Goal: Task Accomplishment & Management: Complete application form

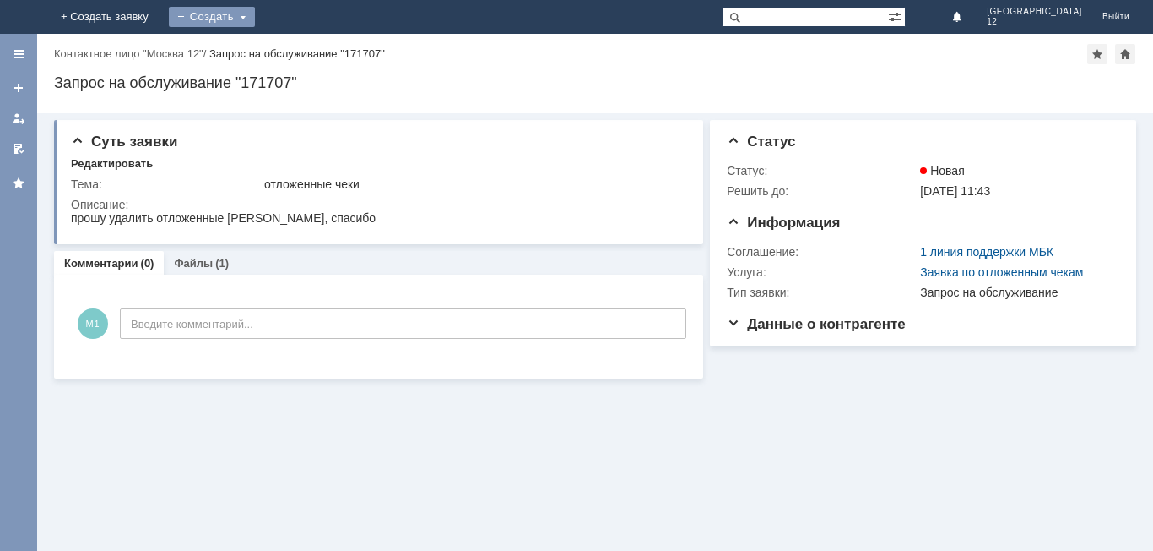
click at [255, 16] on div "Создать" at bounding box center [212, 17] width 86 height 20
click at [301, 46] on link "Заявка" at bounding box center [236, 51] width 128 height 20
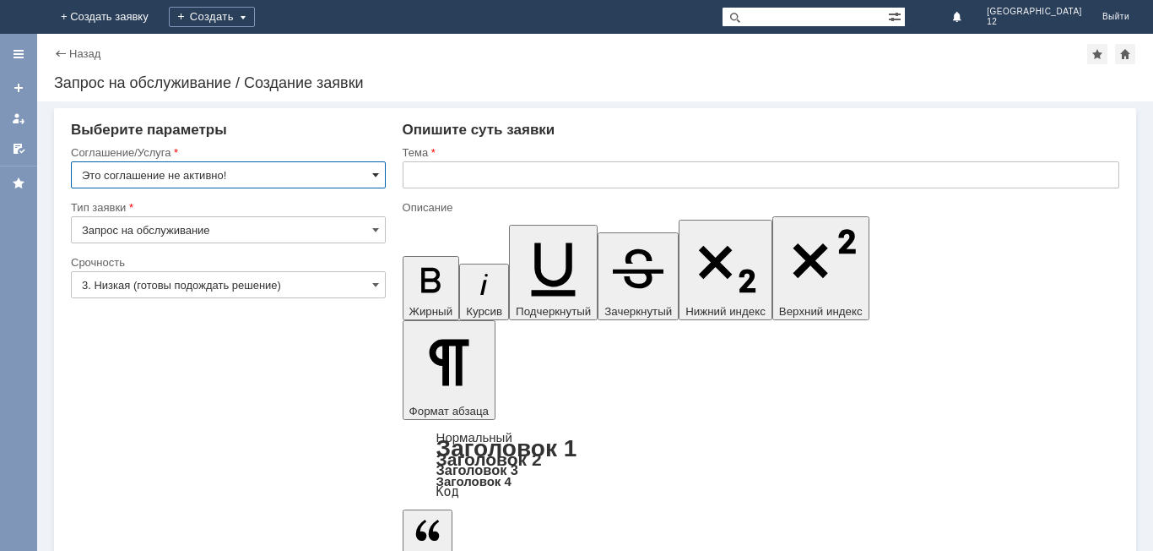
click at [375, 174] on span at bounding box center [375, 175] width 7 height 14
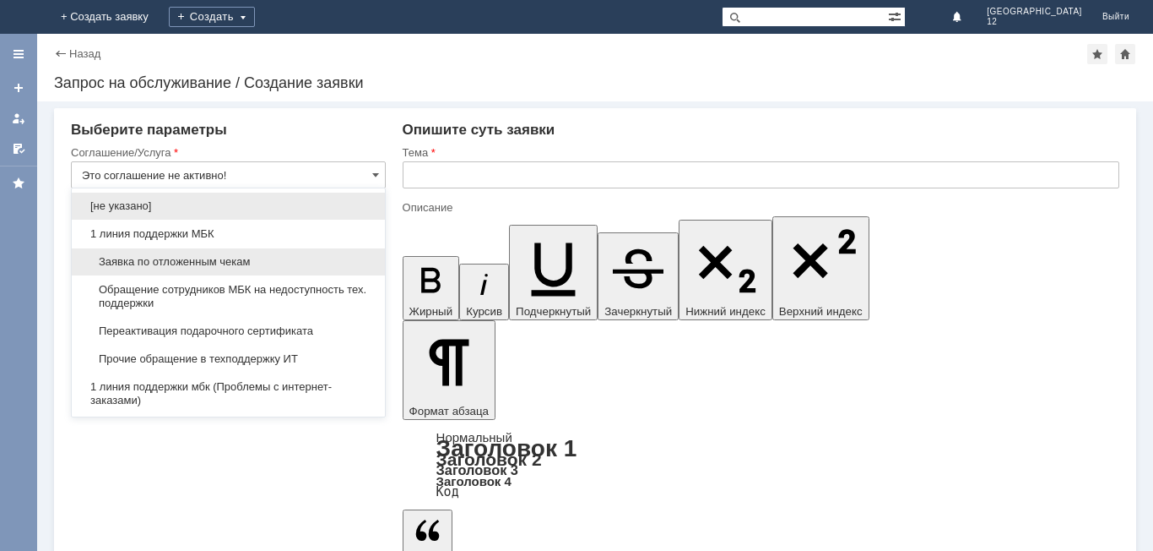
click at [231, 266] on span "Заявка по отложенным чекам" at bounding box center [228, 262] width 293 height 14
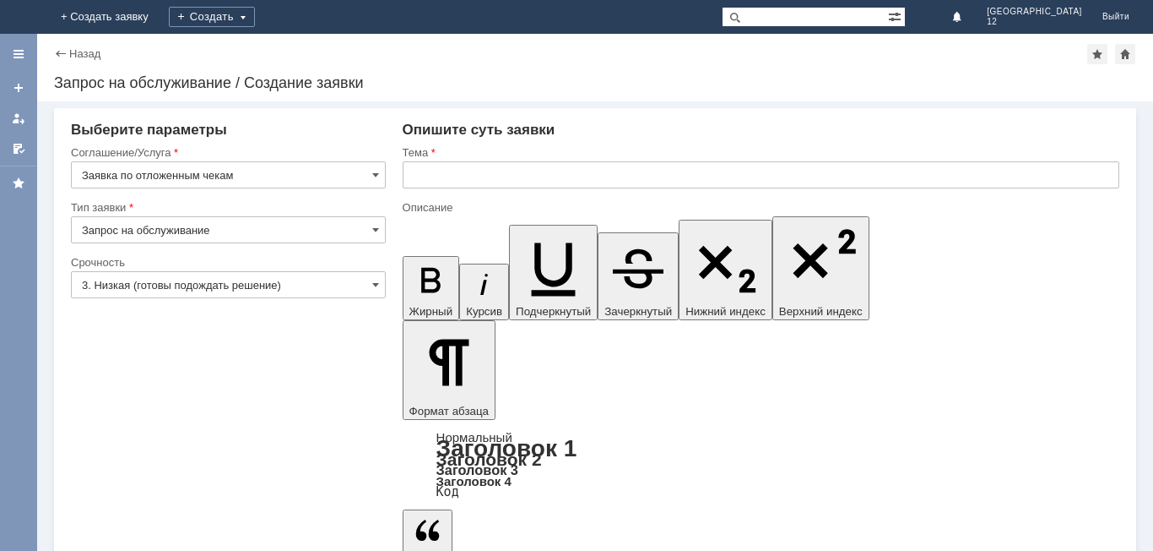
type input "Заявка по отложенным чекам"
click at [378, 285] on span at bounding box center [375, 285] width 7 height 14
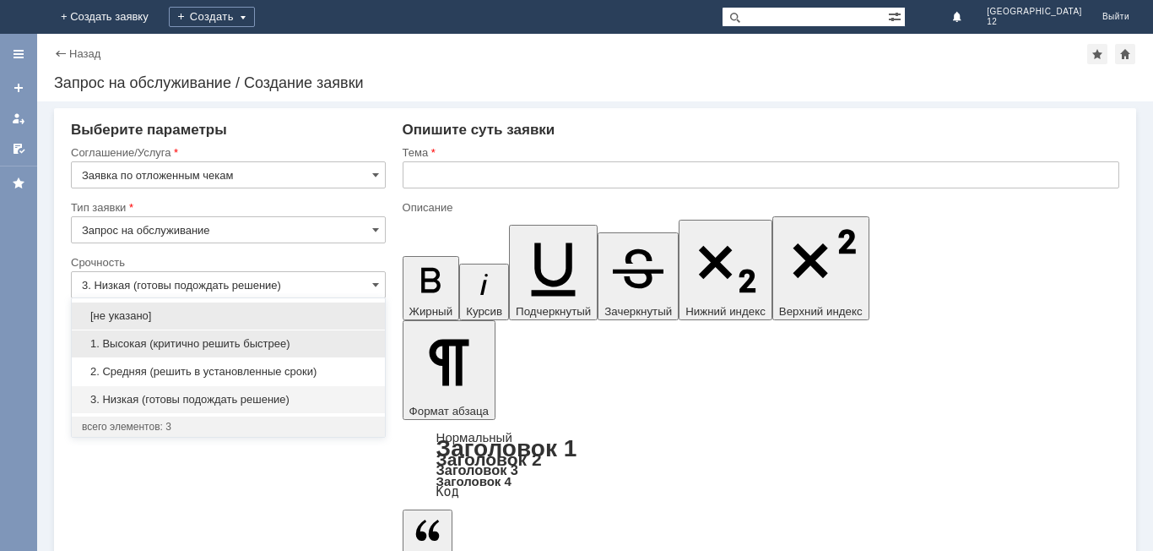
click at [231, 335] on div "1. Высокая (критично решить быстрее)" at bounding box center [228, 343] width 313 height 27
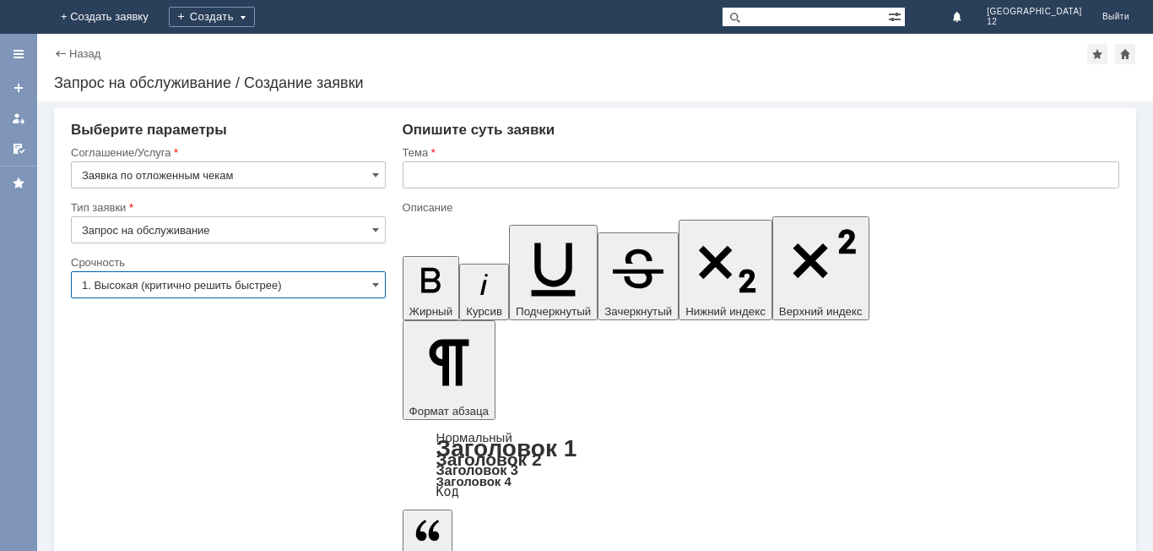
type input "1. Высокая (критично решить быстрее)"
click at [480, 182] on input "text" at bounding box center [761, 174] width 717 height 27
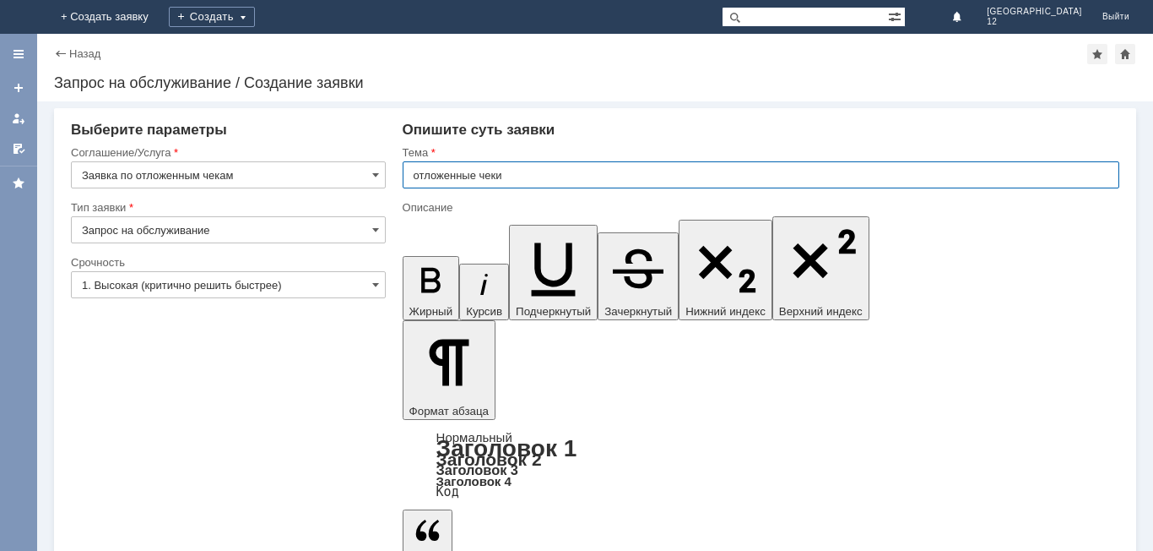
type input "отложенные чеки"
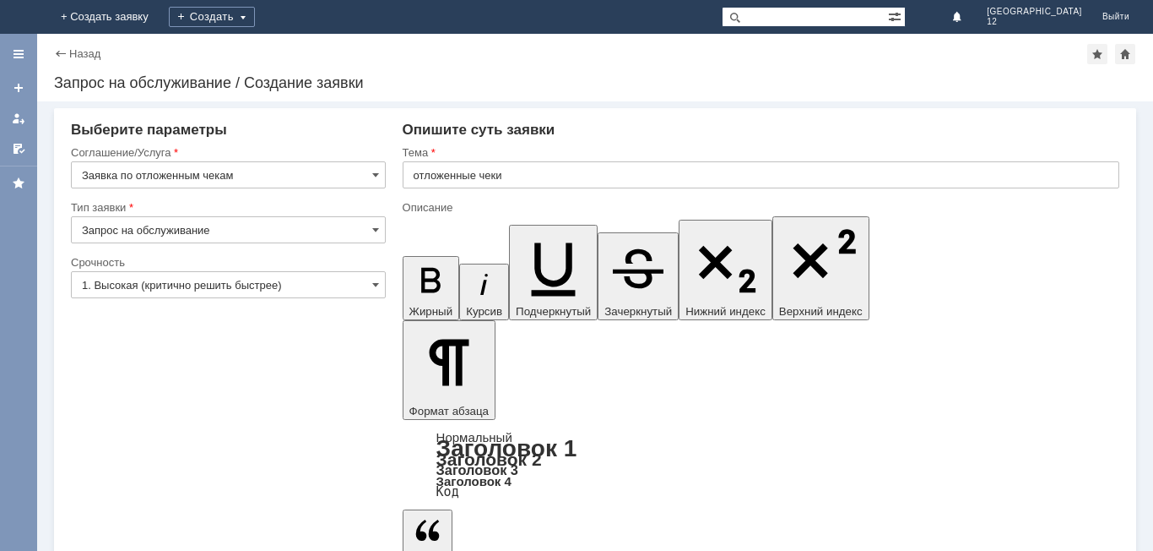
drag, startPoint x: 448, startPoint y: 4636, endPoint x: 482, endPoint y: 4642, distance: 35.1
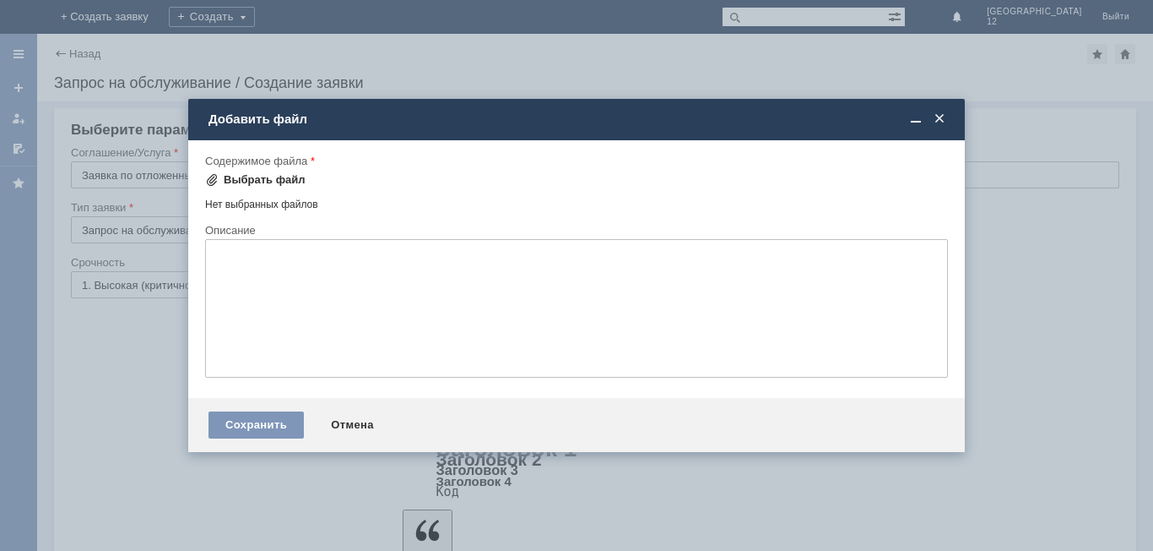
click at [280, 183] on div "Выбрать файл" at bounding box center [265, 180] width 82 height 14
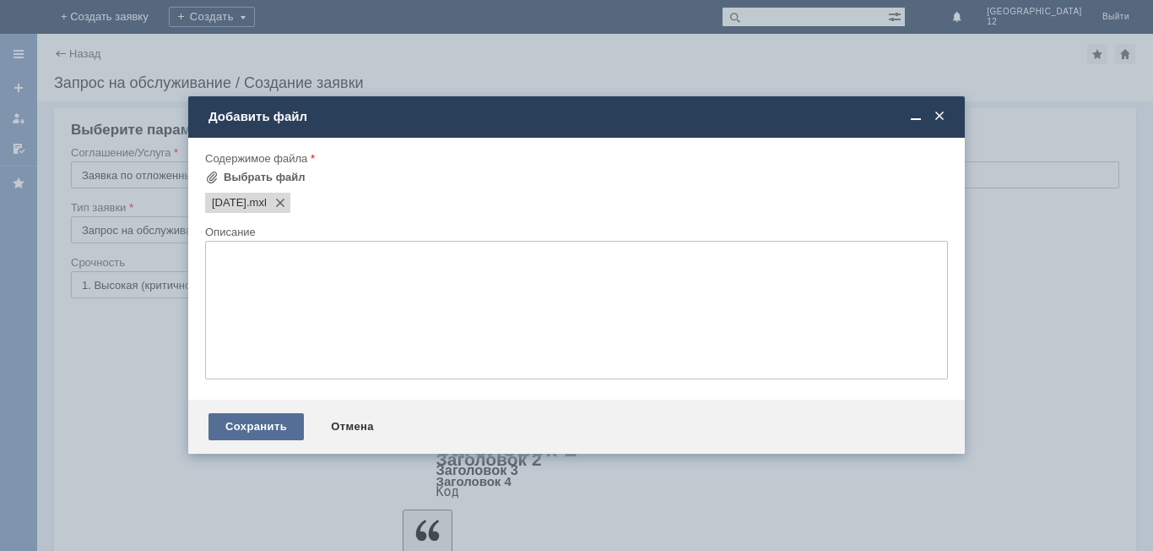
click at [259, 431] on div "Сохранить" at bounding box center [256, 426] width 95 height 27
